Goal: Information Seeking & Learning: Learn about a topic

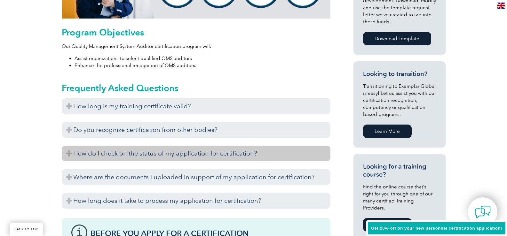
scroll to position [397, 0]
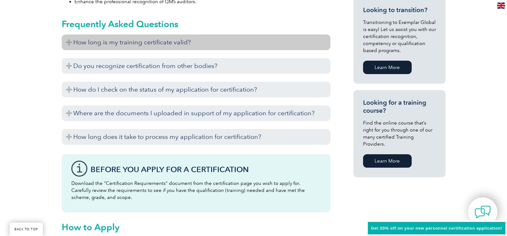
click at [116, 43] on h3 "How long is my training certificate valid?" at bounding box center [196, 43] width 269 height 16
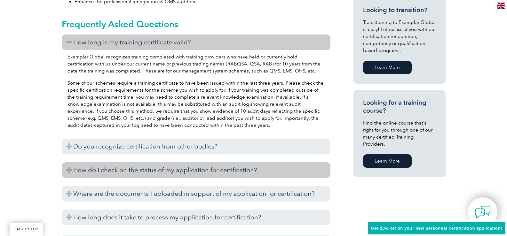
scroll to position [429, 0]
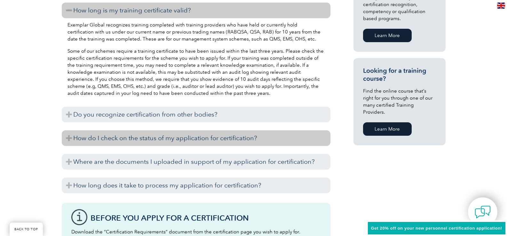
click at [148, 136] on h3 "How do I check on the status of my application for certification?" at bounding box center [196, 139] width 269 height 16
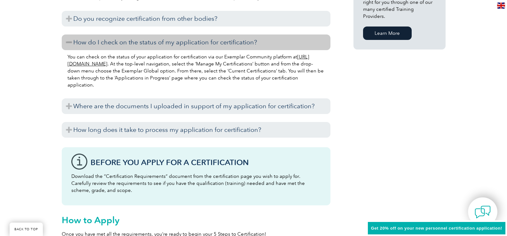
scroll to position [557, 0]
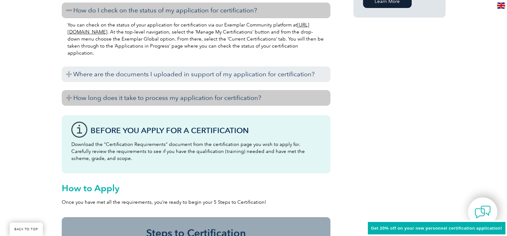
click at [187, 93] on h3 "How long does it take to process my application for certification?" at bounding box center [196, 98] width 269 height 16
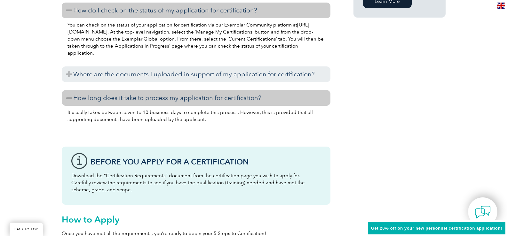
scroll to position [525, 0]
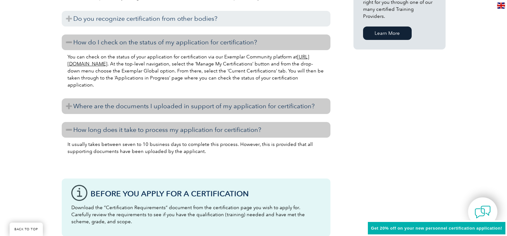
click at [320, 108] on h3 "Where are the documents I uploaded in support of my application for certificati…" at bounding box center [196, 107] width 269 height 16
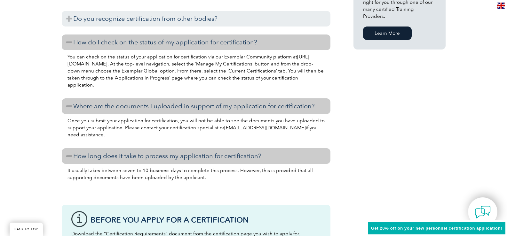
click at [254, 126] on link "info@exemplarglobal.org" at bounding box center [265, 128] width 82 height 6
click at [357, 132] on div "General Overview Exemplar Global’s Quality Management System (QMS) Auditor cert…" at bounding box center [254, 38] width 384 height 841
drag, startPoint x: 92, startPoint y: 136, endPoint x: 63, endPoint y: 122, distance: 32.1
click at [63, 122] on div "Once you submit your application for certification, you will not be able to see…" at bounding box center [196, 128] width 269 height 29
click at [96, 137] on p "Once you submit your application for certification, you will not be able to see…" at bounding box center [196, 127] width 257 height 21
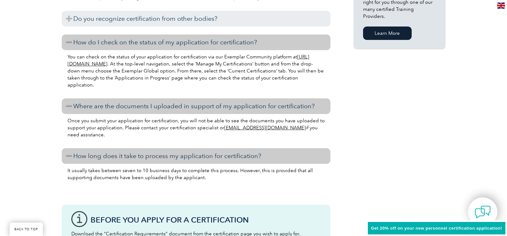
drag, startPoint x: 111, startPoint y: 138, endPoint x: 60, endPoint y: 120, distance: 53.8
click at [60, 120] on div "General Overview Exemplar Global’s Quality Management System (QMS) Auditor cert…" at bounding box center [253, 38] width 507 height 841
click at [126, 131] on p "Once you submit your application for certification, you will not be able to see…" at bounding box center [196, 127] width 257 height 21
drag, startPoint x: 106, startPoint y: 136, endPoint x: 68, endPoint y: 122, distance: 40.1
click at [68, 122] on p "Once you submit your application for certification, you will not be able to see…" at bounding box center [196, 127] width 257 height 21
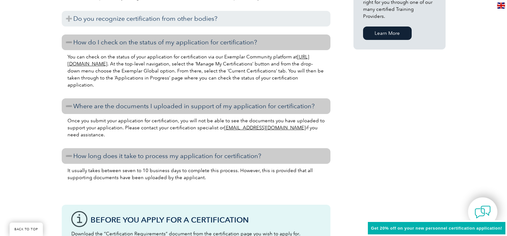
click at [349, 92] on div "General Overview Exemplar Global’s Quality Management System (QMS) Auditor cert…" at bounding box center [254, 38] width 384 height 841
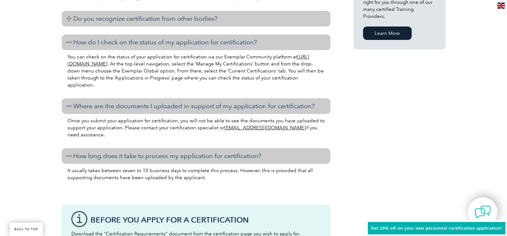
click at [210, 22] on h3 "Do you recognize certification from other bodies?" at bounding box center [196, 19] width 269 height 16
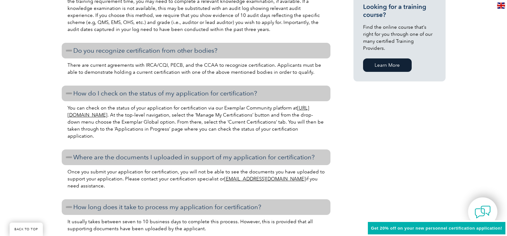
scroll to position [429, 0]
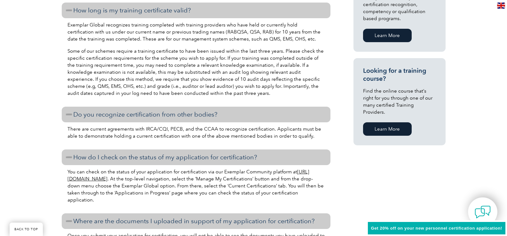
click at [329, 50] on div "Exemplar Global recognizes training completed with training providers who have …" at bounding box center [196, 60] width 269 height 84
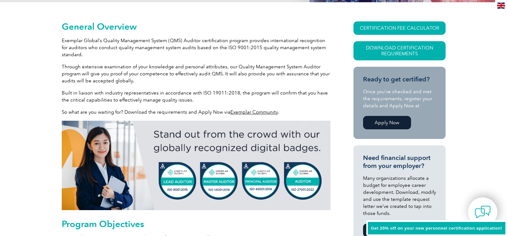
scroll to position [45, 0]
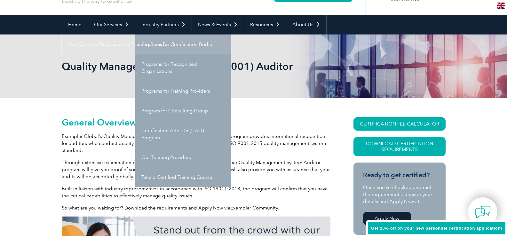
click at [204, 48] on link "Programs for Certification Bodies" at bounding box center [183, 45] width 96 height 20
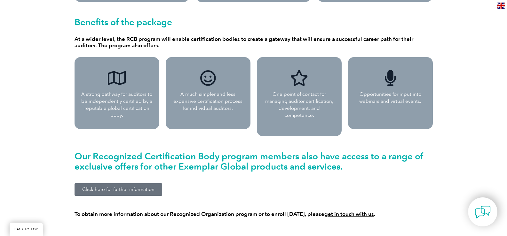
scroll to position [569, 0]
